Goal: Information Seeking & Learning: Find specific fact

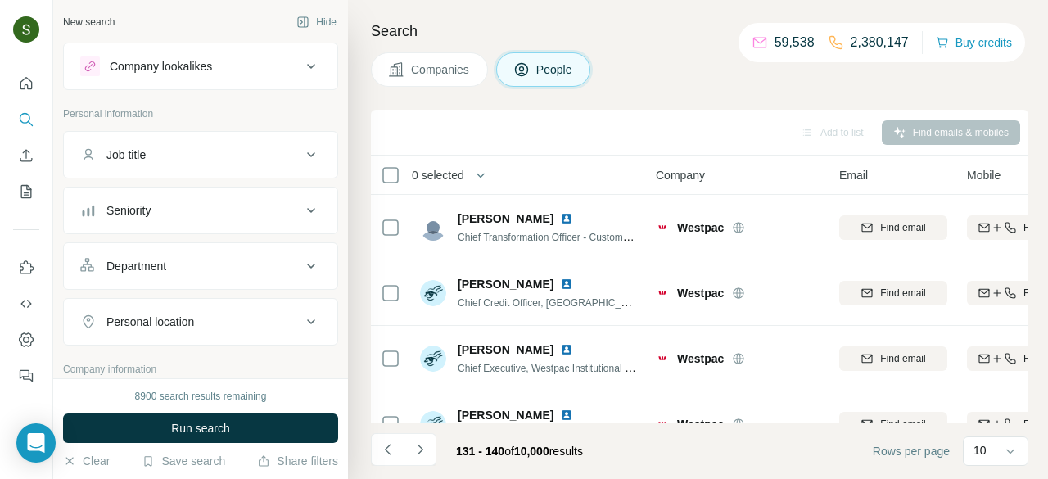
scroll to position [426, 34]
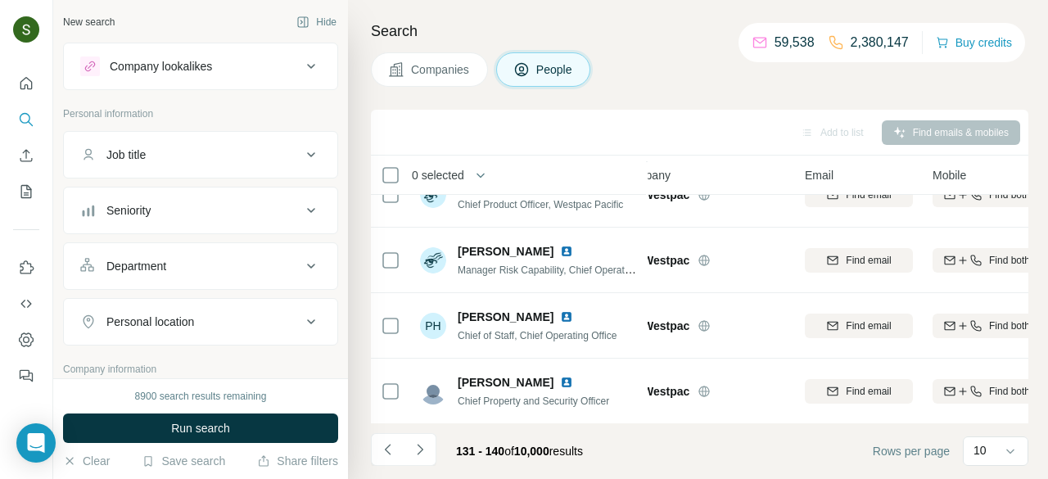
click at [432, 65] on span "Companies" at bounding box center [441, 69] width 60 height 16
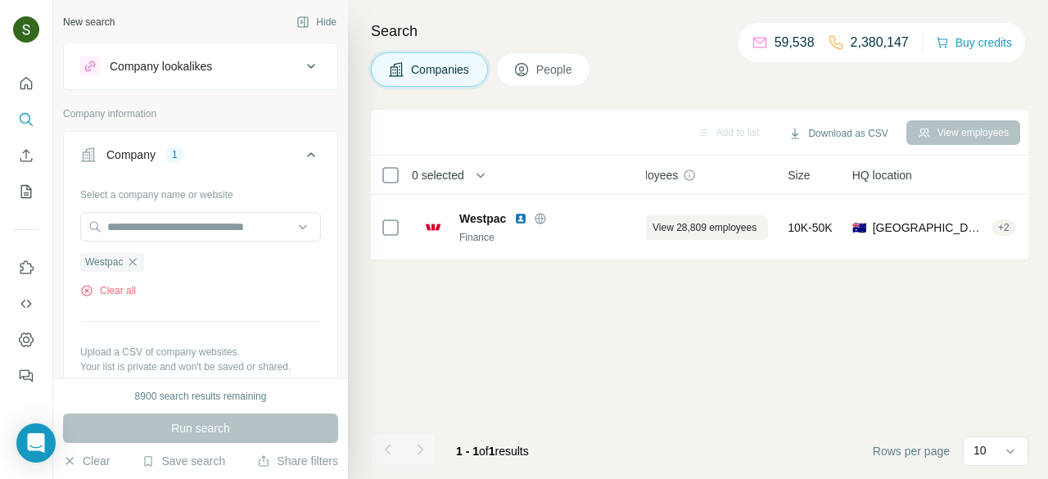
scroll to position [0, 34]
click at [97, 294] on button "Clear all" at bounding box center [108, 290] width 56 height 15
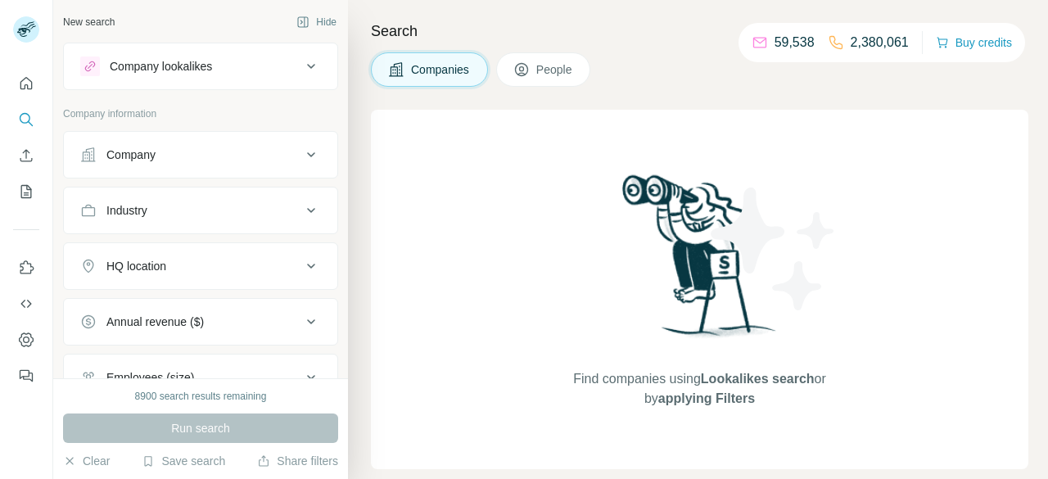
click at [221, 159] on div "Company" at bounding box center [190, 155] width 221 height 16
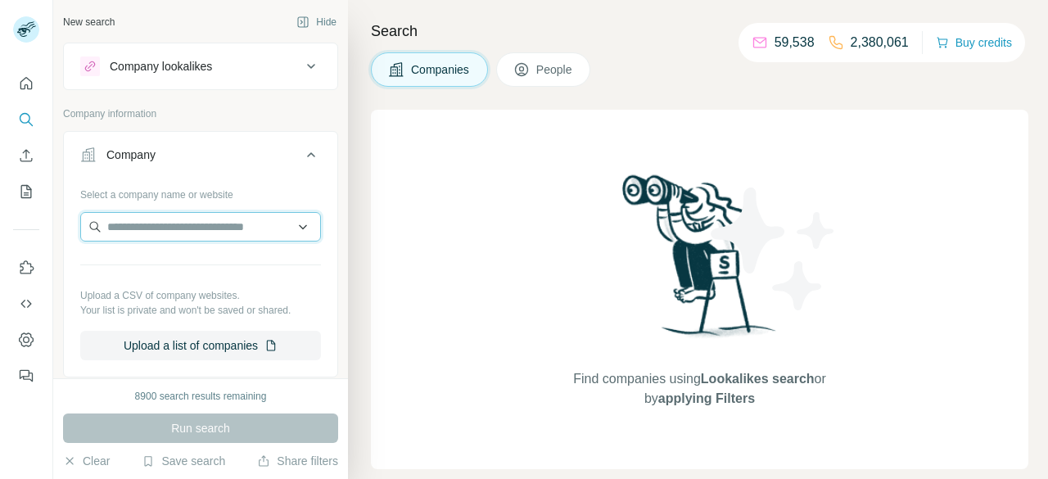
click at [198, 225] on input "text" at bounding box center [200, 226] width 241 height 29
paste input "**********"
type input "**********"
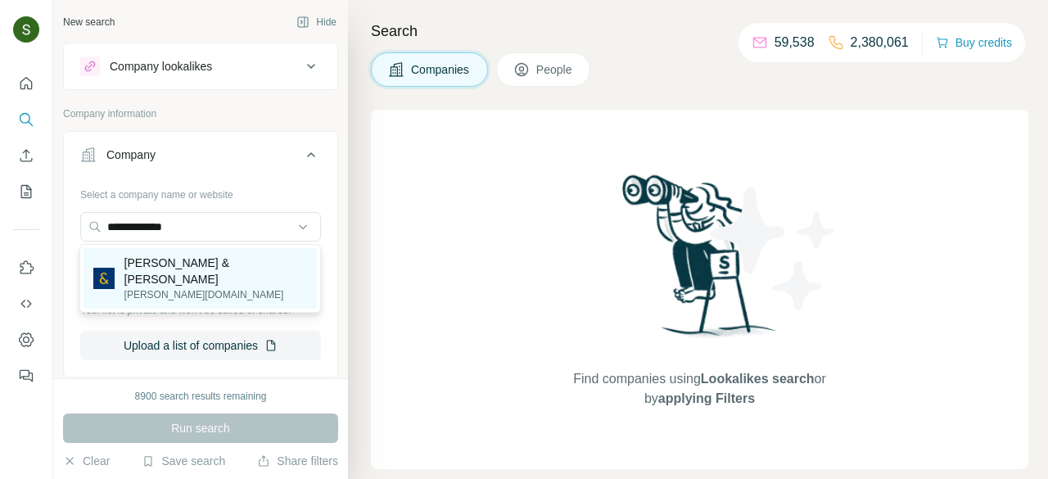
click at [177, 287] on p "barfoot.co.nz" at bounding box center [215, 294] width 183 height 15
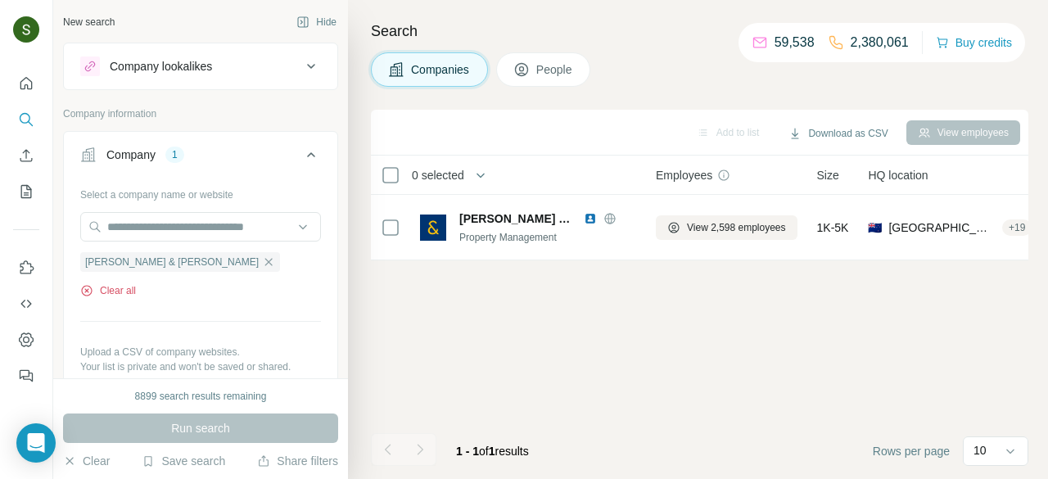
click at [130, 292] on button "Clear all" at bounding box center [108, 290] width 56 height 15
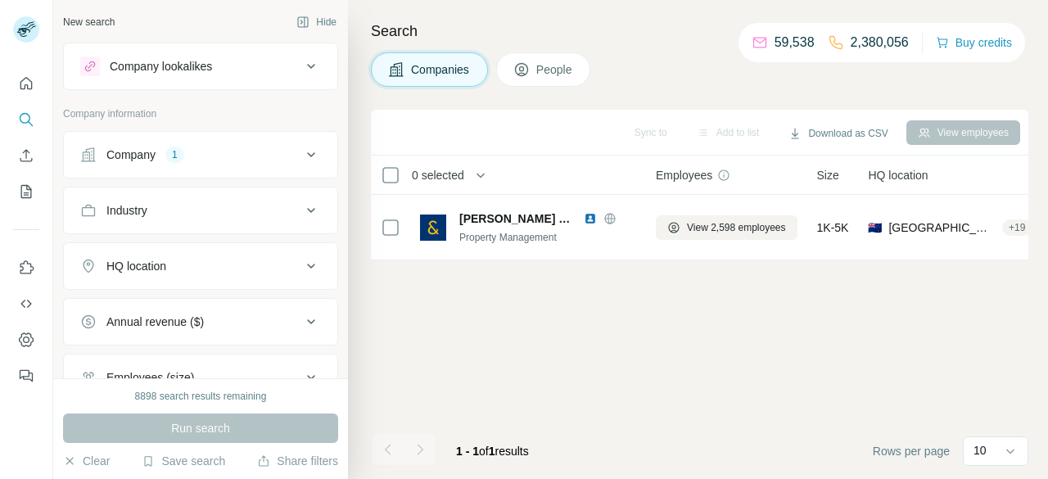
click at [155, 165] on button "Company 1" at bounding box center [201, 154] width 274 height 39
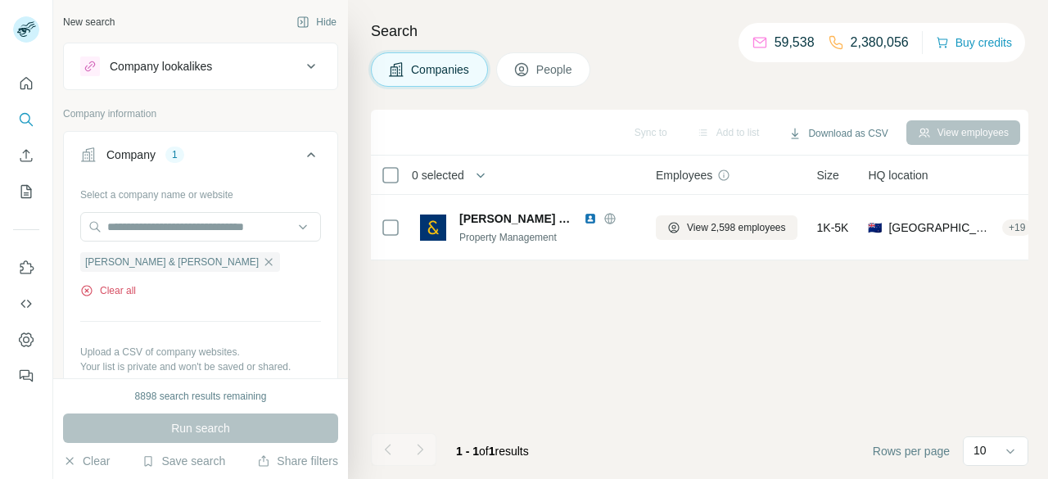
click at [103, 288] on button "Clear all" at bounding box center [108, 290] width 56 height 15
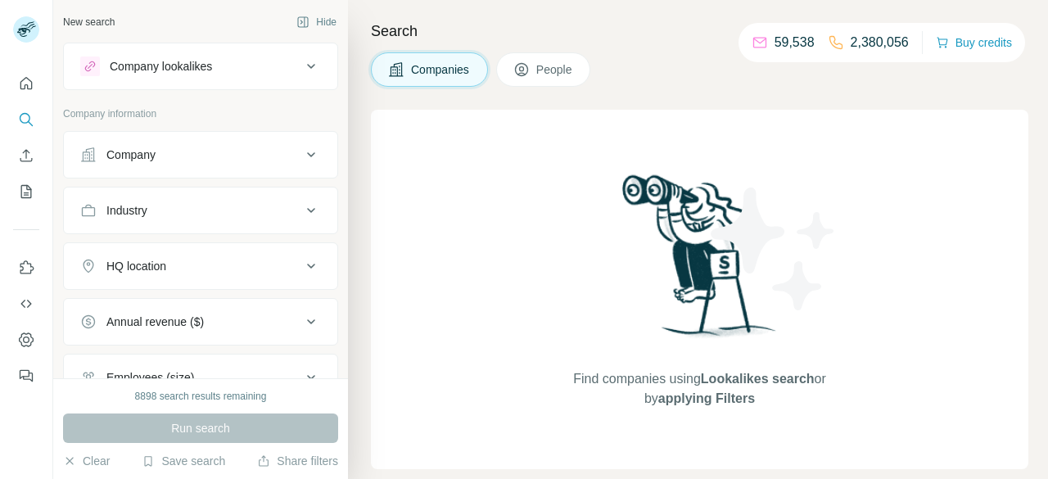
click at [261, 151] on div "Company" at bounding box center [190, 155] width 221 height 16
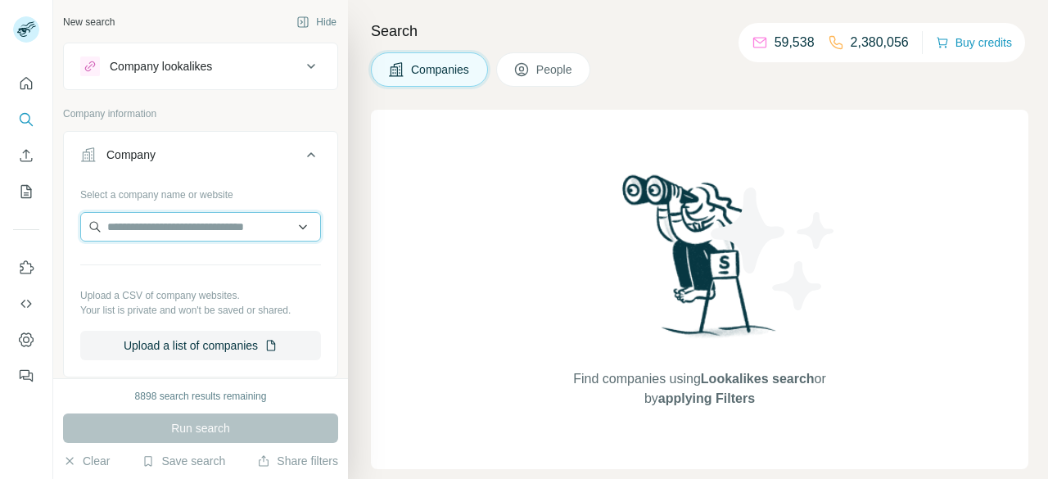
click at [208, 224] on input "text" at bounding box center [200, 226] width 241 height 29
paste input "**********"
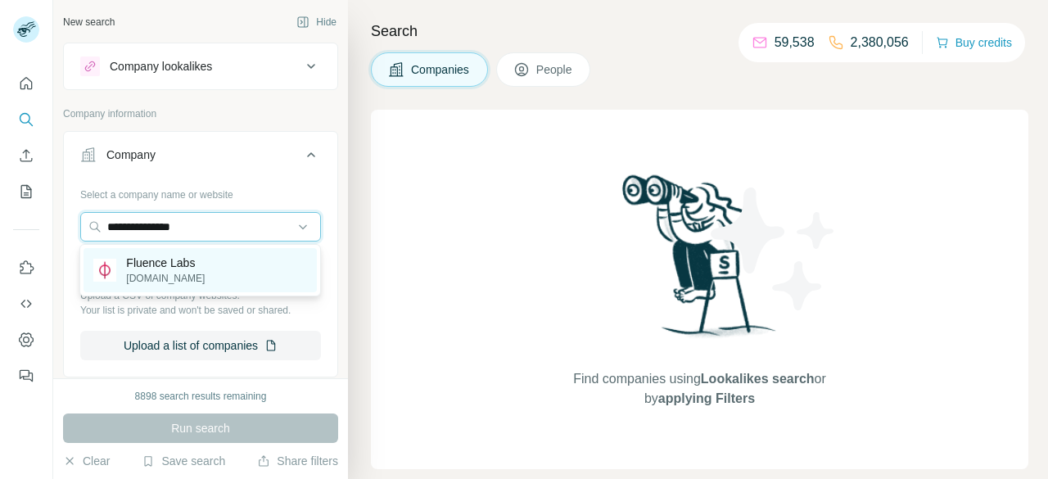
type input "**********"
click at [202, 265] on div "Fluence Labs fluence.network" at bounding box center [200, 270] width 233 height 44
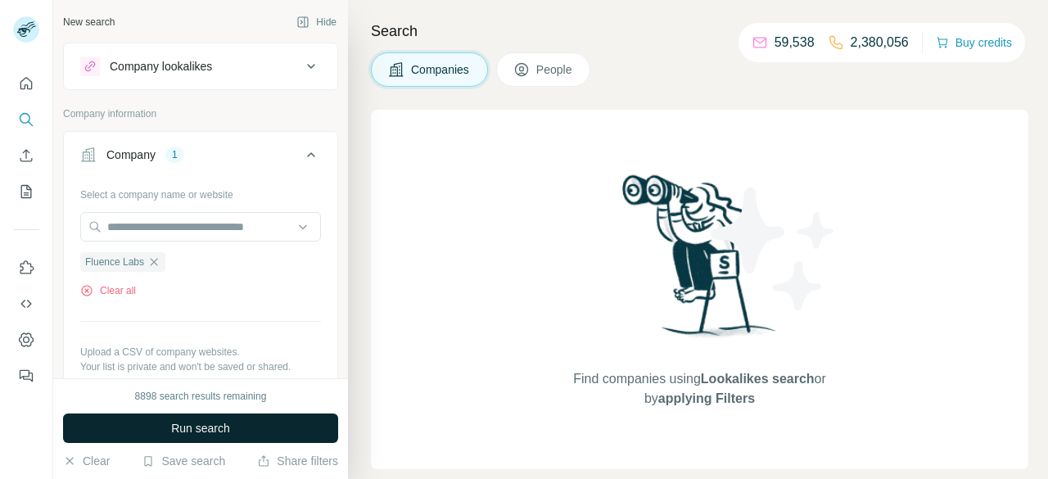
click at [260, 436] on button "Run search" at bounding box center [200, 428] width 275 height 29
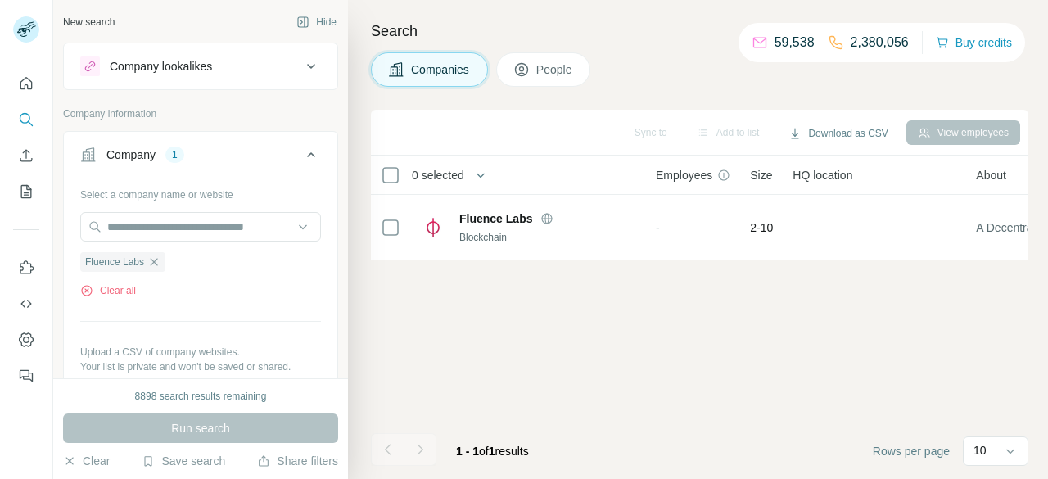
click at [551, 77] on span "People" at bounding box center [555, 69] width 38 height 16
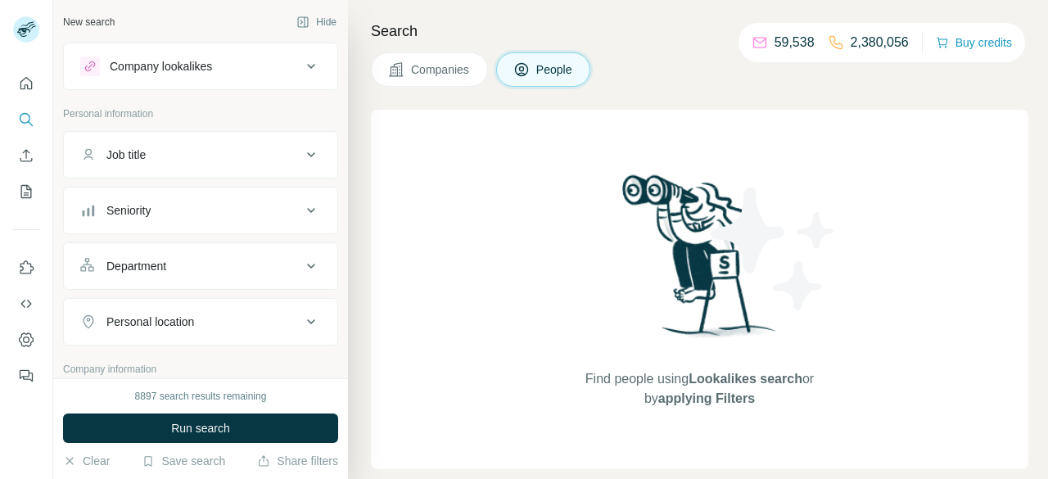
click at [453, 61] on span "Companies" at bounding box center [441, 69] width 60 height 16
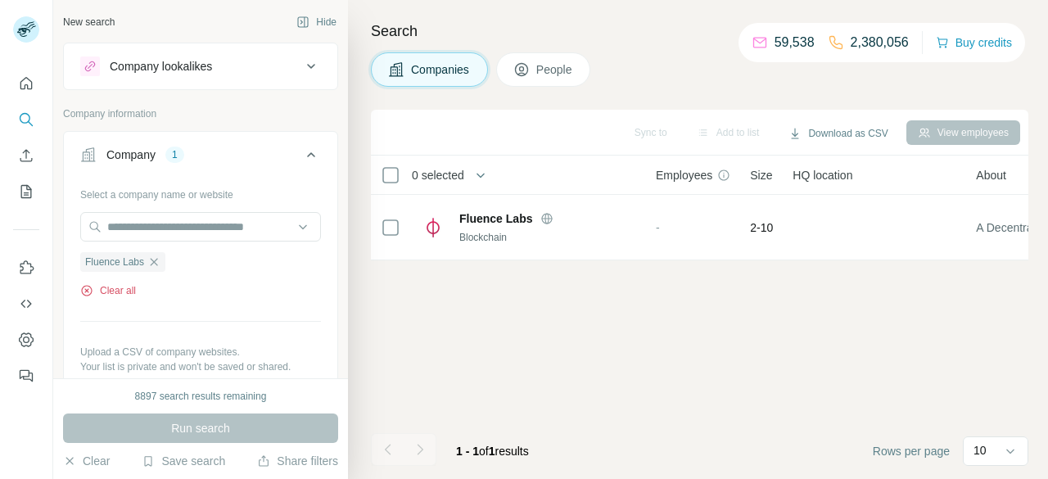
click at [121, 289] on button "Clear all" at bounding box center [108, 290] width 56 height 15
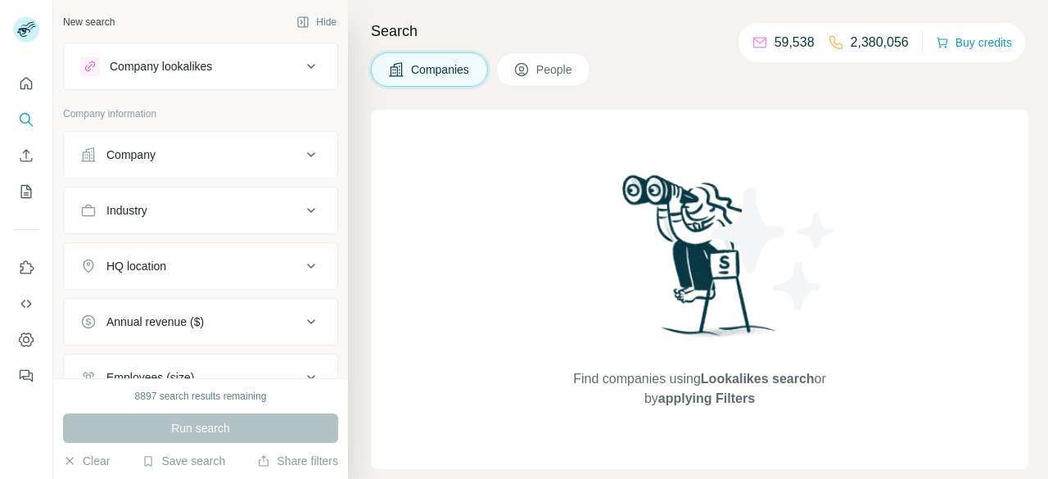
click at [204, 161] on div "Company" at bounding box center [190, 155] width 221 height 16
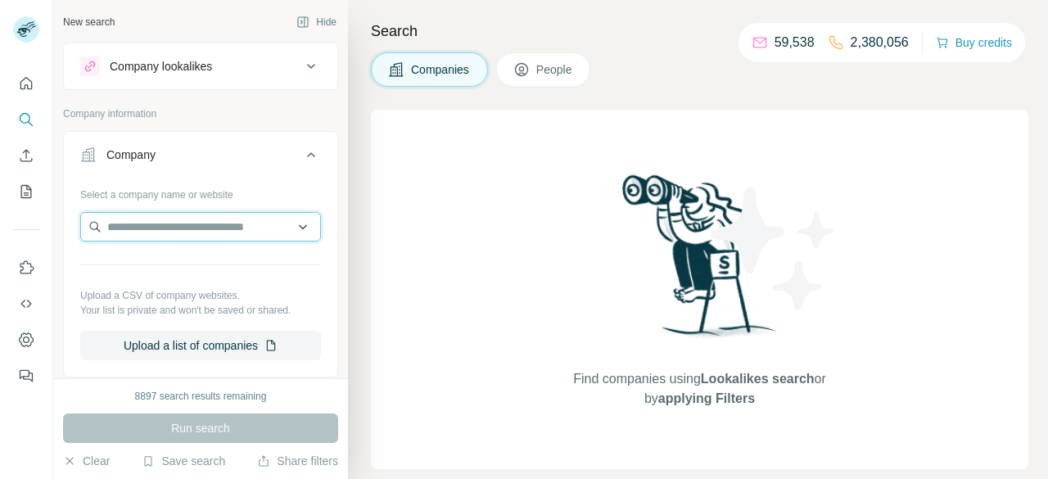
click at [188, 234] on input "text" at bounding box center [200, 226] width 241 height 29
paste input "**********"
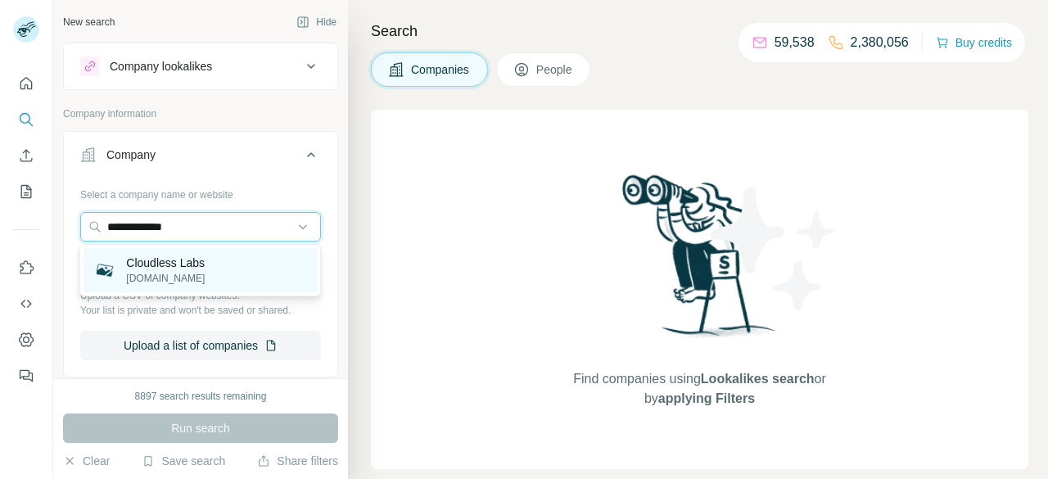
type input "**********"
click at [167, 269] on p "Cloudless Labs" at bounding box center [165, 263] width 79 height 16
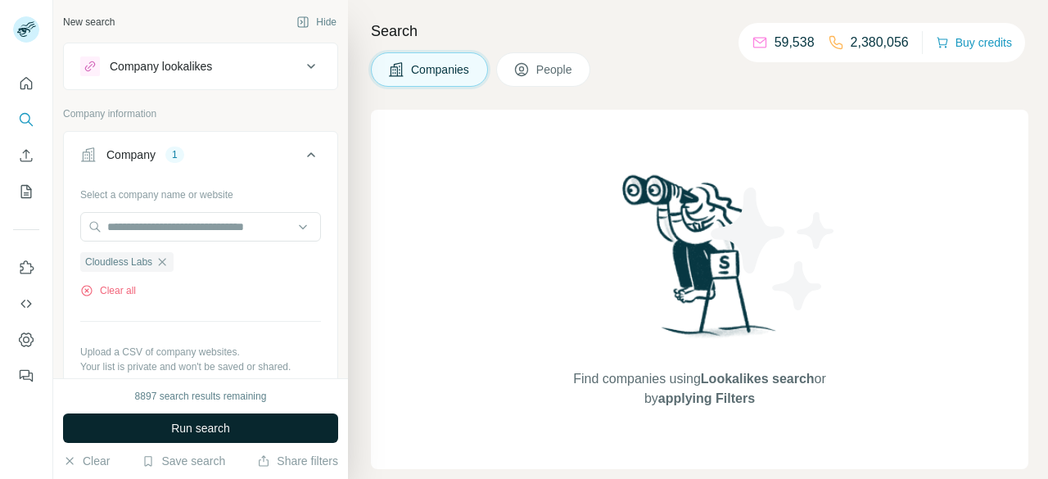
click at [238, 437] on button "Run search" at bounding box center [200, 428] width 275 height 29
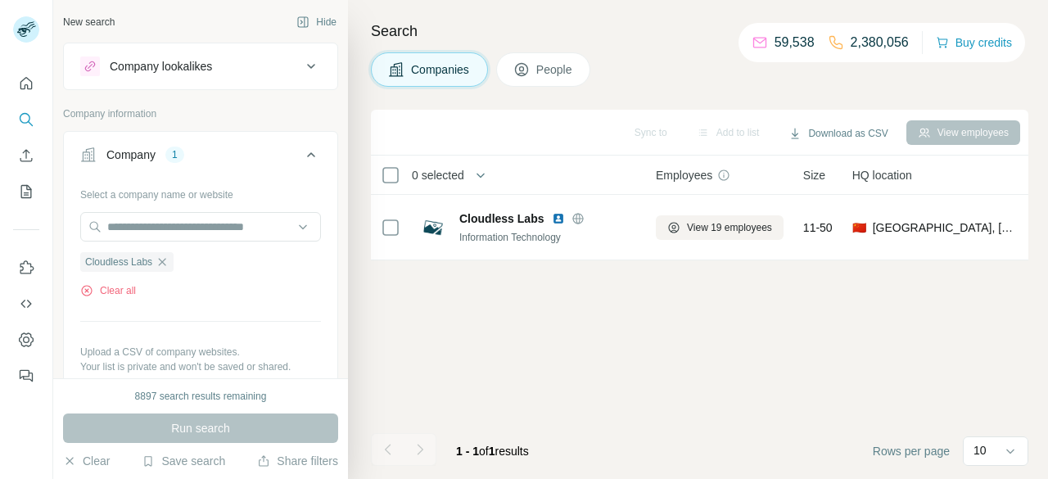
click at [582, 62] on button "People" at bounding box center [543, 69] width 95 height 34
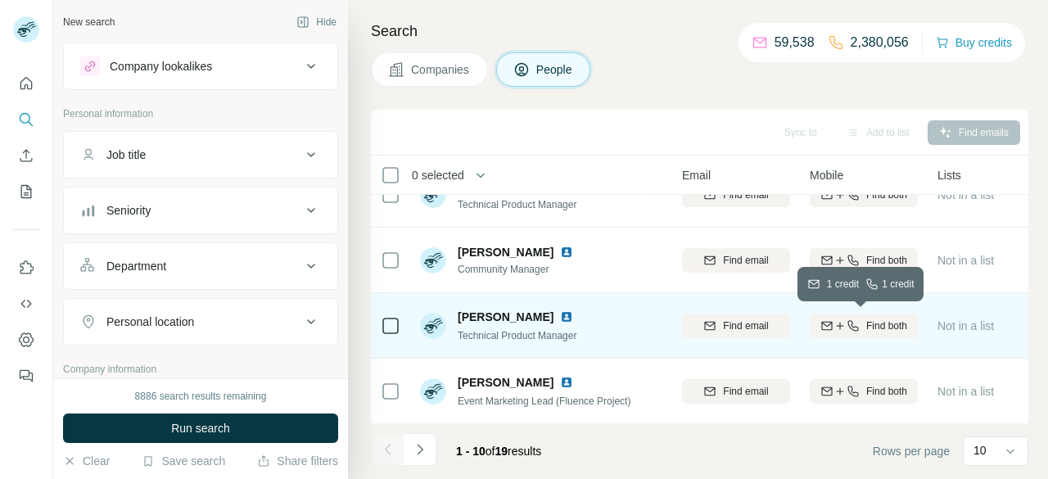
scroll to position [426, 158]
click at [876, 328] on span "Find both" at bounding box center [886, 326] width 41 height 15
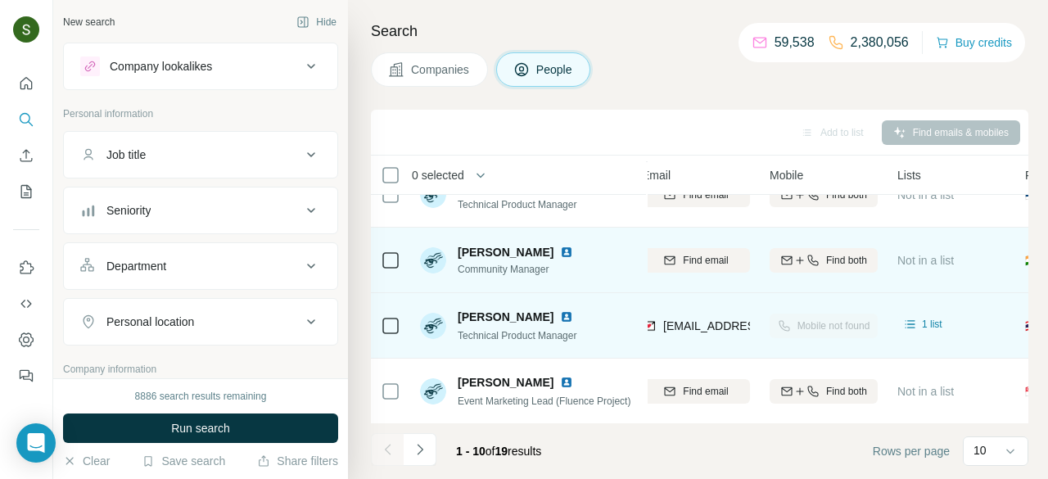
scroll to position [0, 197]
